Goal: Information Seeking & Learning: Learn about a topic

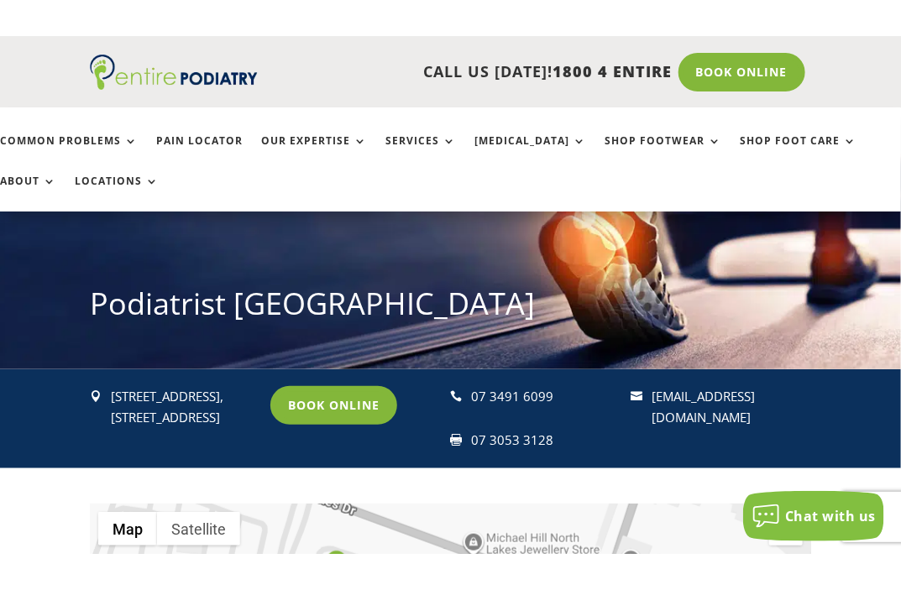
scroll to position [268, 0]
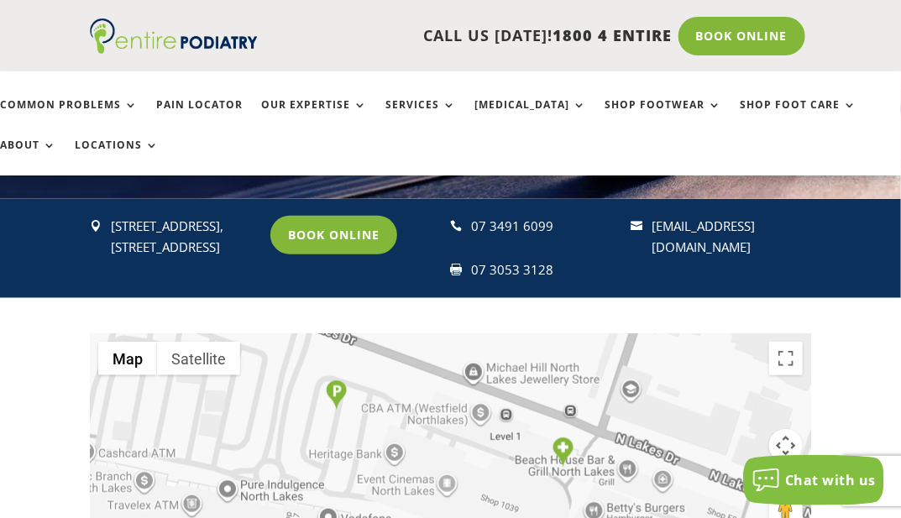
click at [344, 13] on div "CALL US TODAY! 1800 4 ENTIRE Call 1800 4 ENTIRE Book Online" at bounding box center [450, 36] width 721 height 72
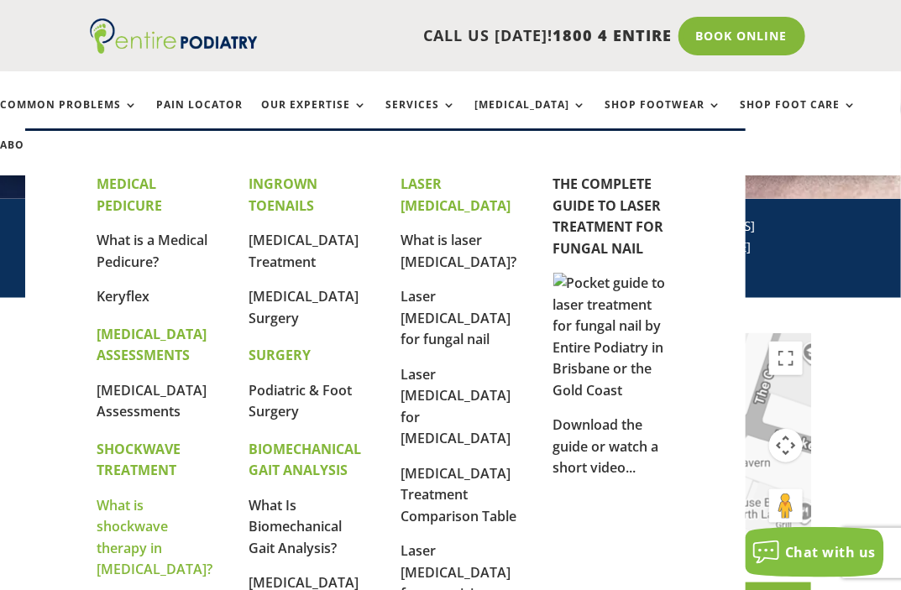
click at [123, 517] on link "What is shockwave therapy in [MEDICAL_DATA]?" at bounding box center [155, 537] width 116 height 83
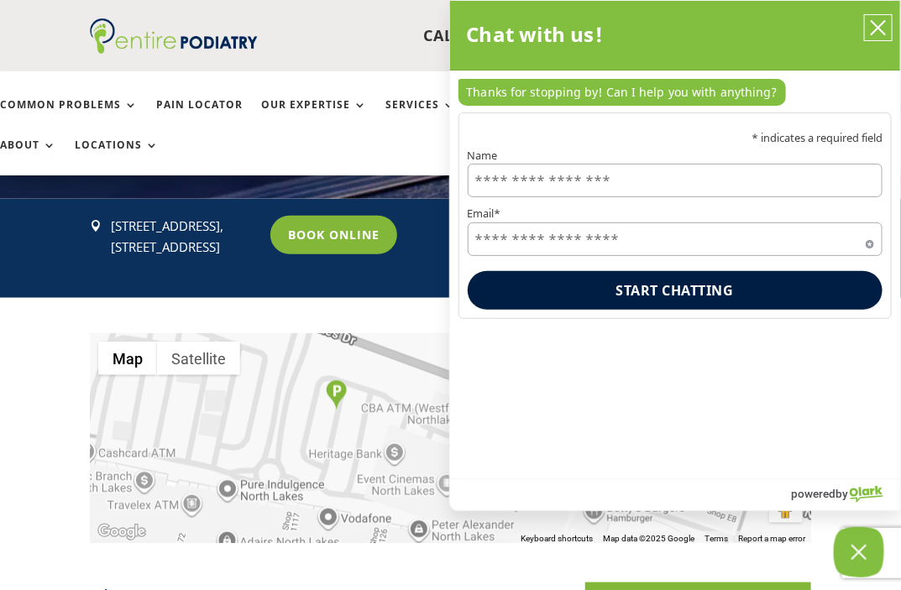
click at [874, 32] on icon "close chatbox" at bounding box center [878, 27] width 13 height 13
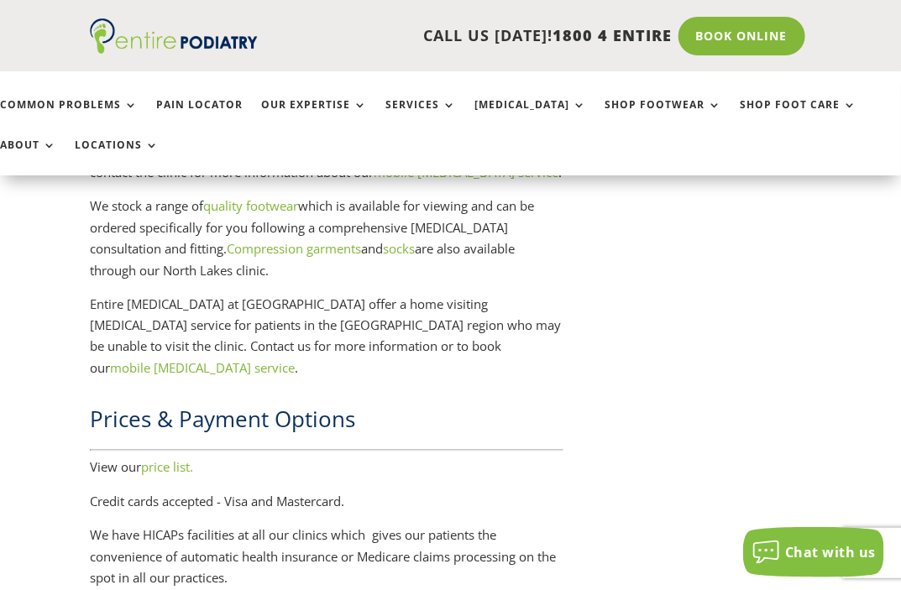
scroll to position [2816, 0]
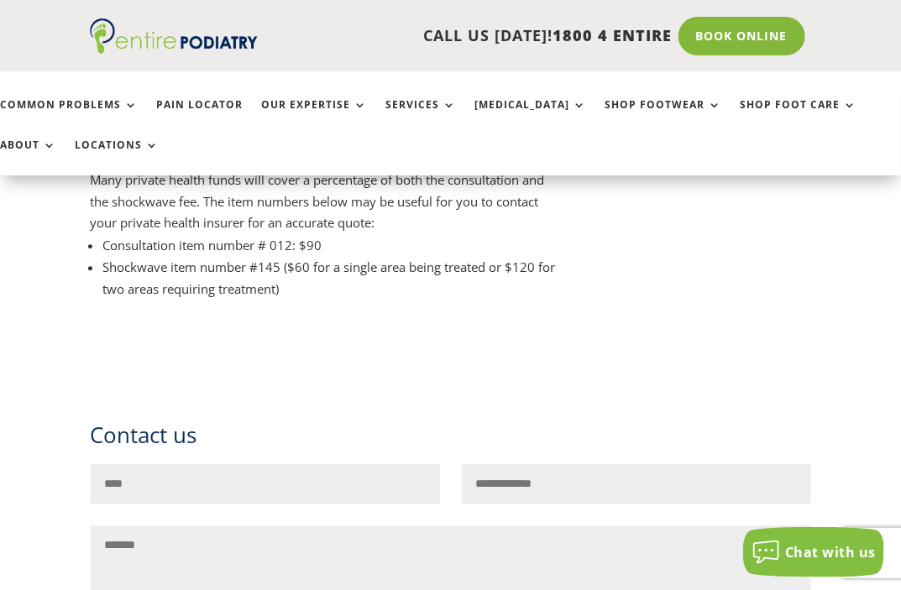
scroll to position [9135, 0]
